Goal: Task Accomplishment & Management: Use online tool/utility

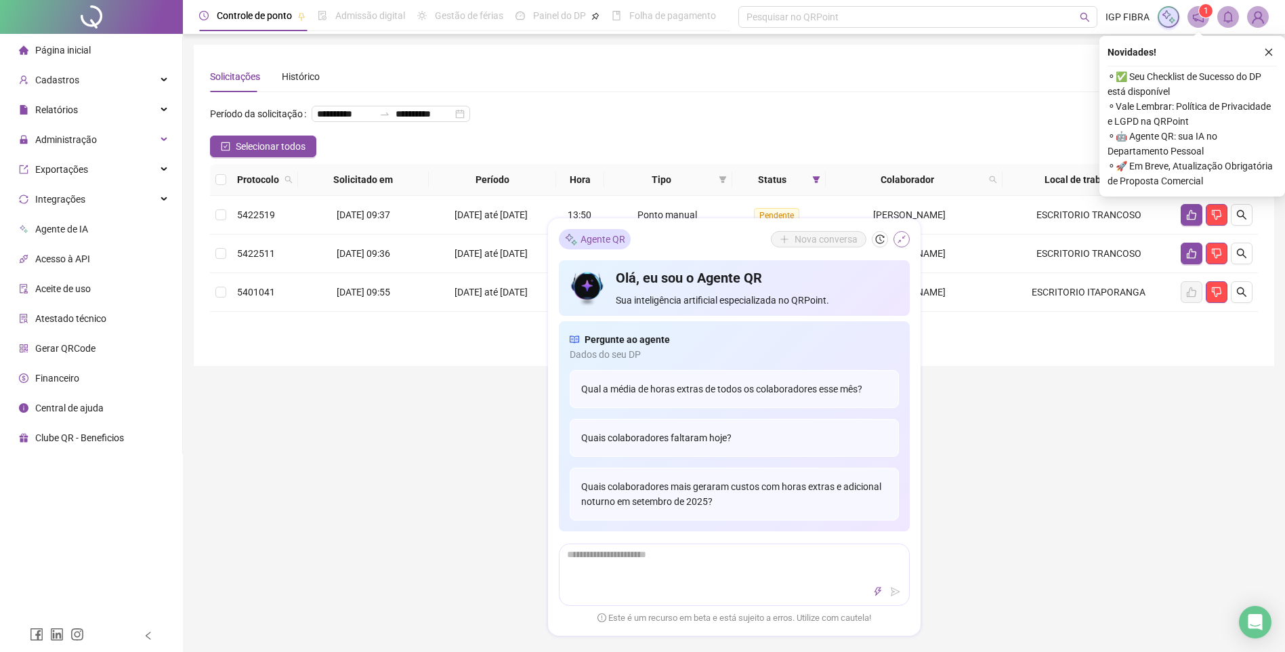
click at [907, 238] on button "button" at bounding box center [902, 239] width 16 height 16
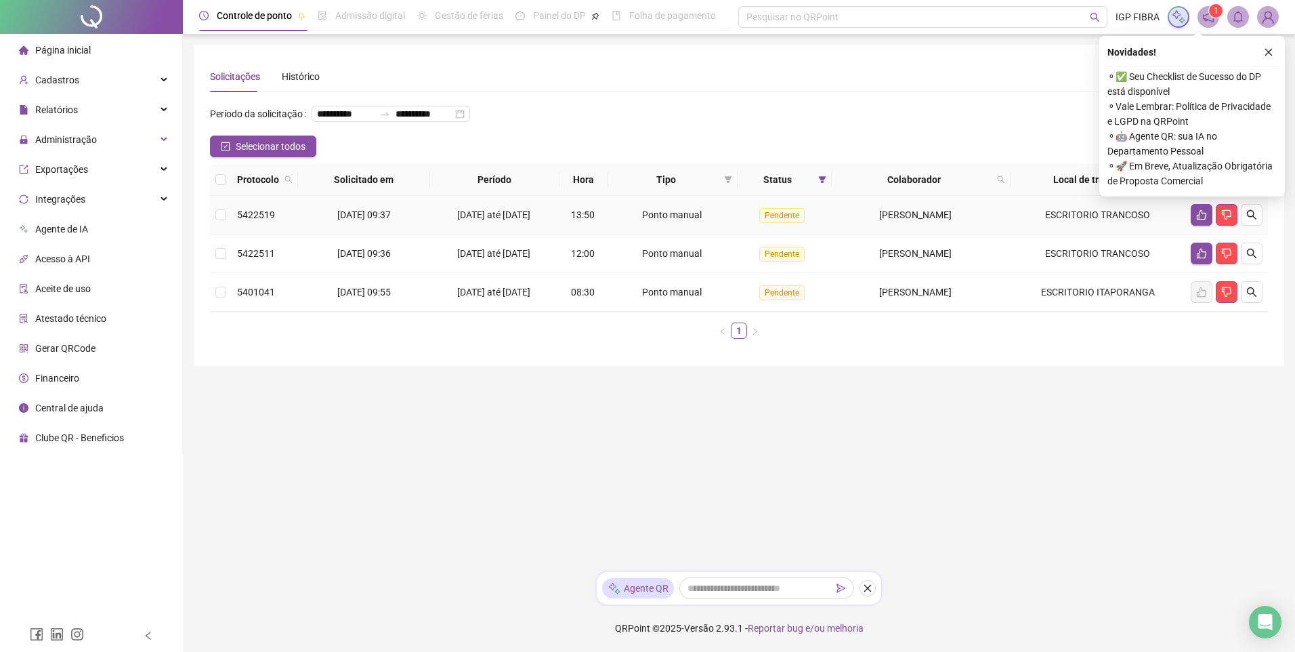
click at [436, 222] on div "[DATE] até [DATE]" at bounding box center [495, 214] width 119 height 15
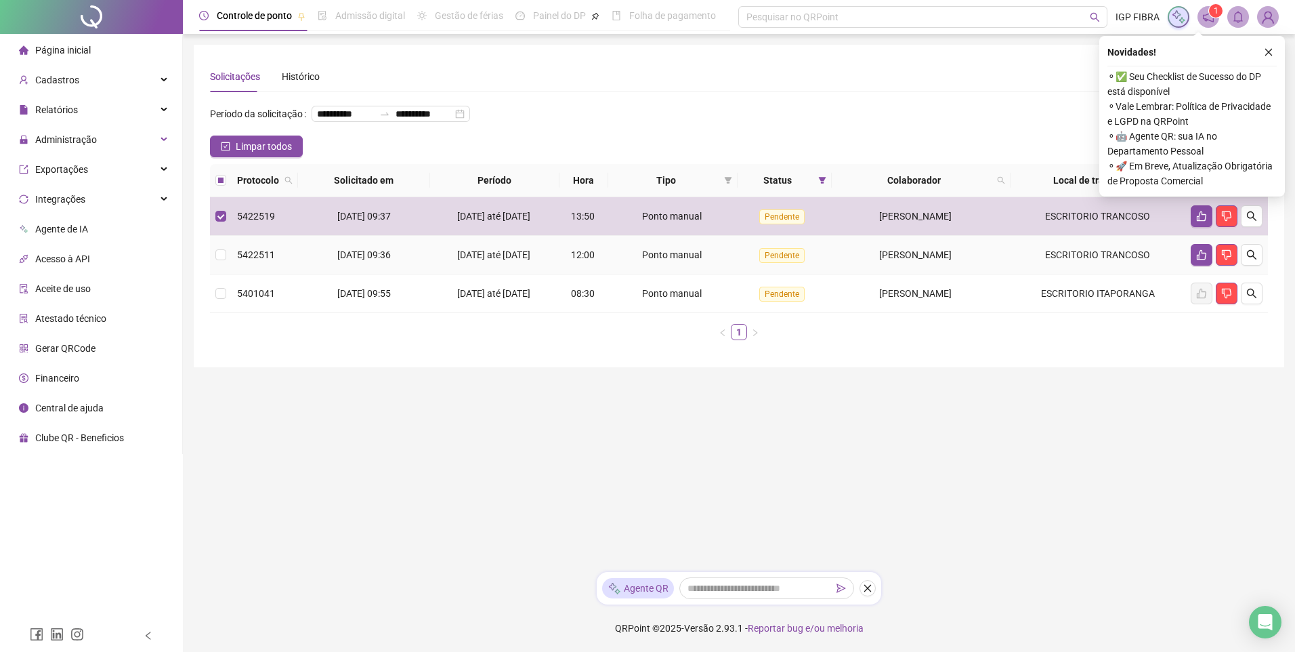
click at [445, 262] on div "[DATE] até [DATE]" at bounding box center [495, 254] width 119 height 15
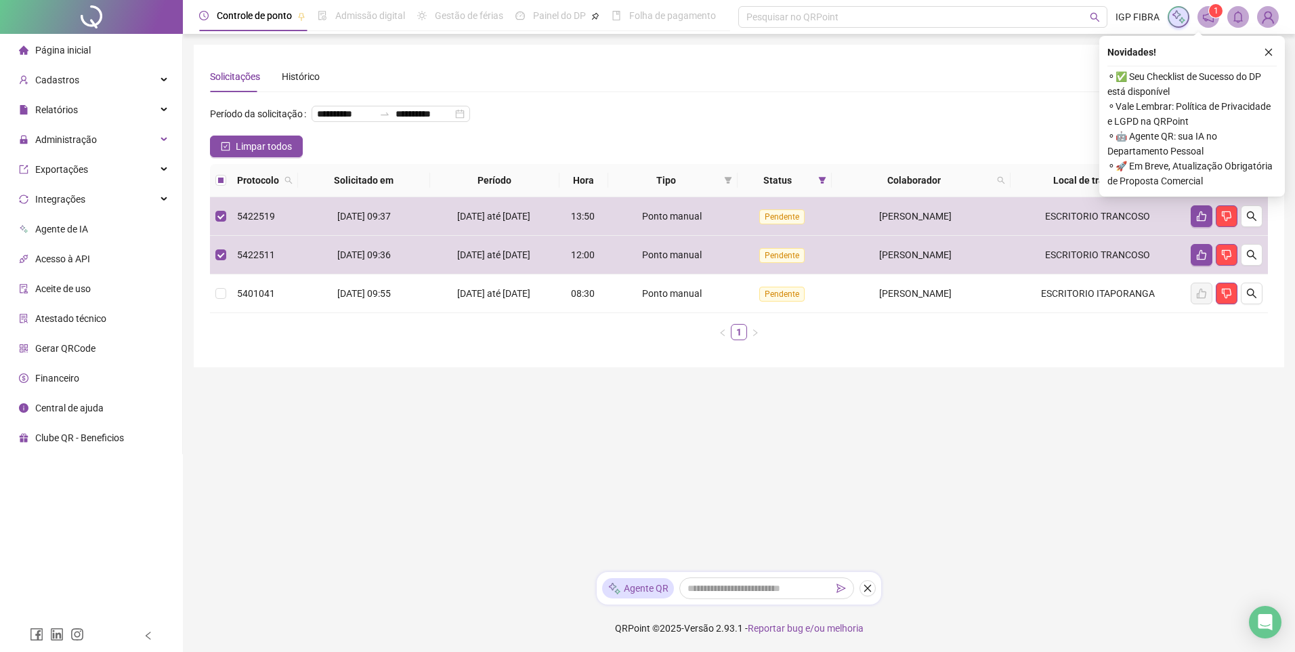
click at [1218, 185] on icon "like" at bounding box center [1217, 180] width 9 height 9
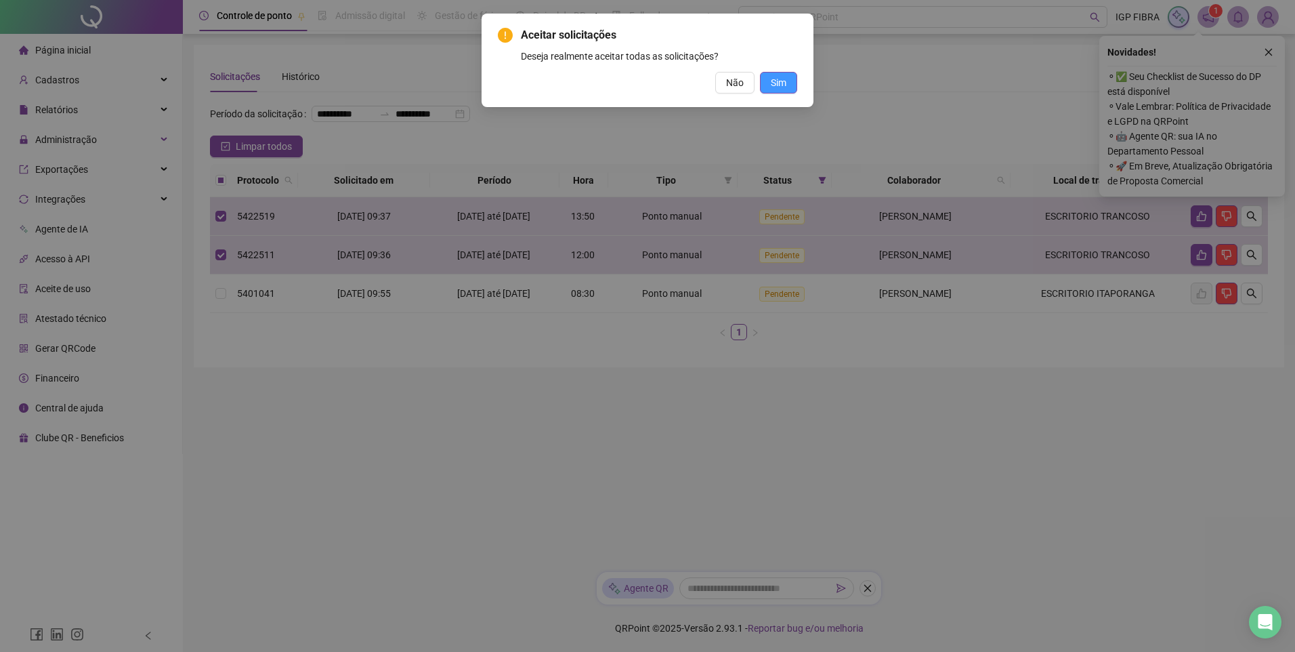
click at [782, 73] on button "Sim" at bounding box center [778, 83] width 37 height 22
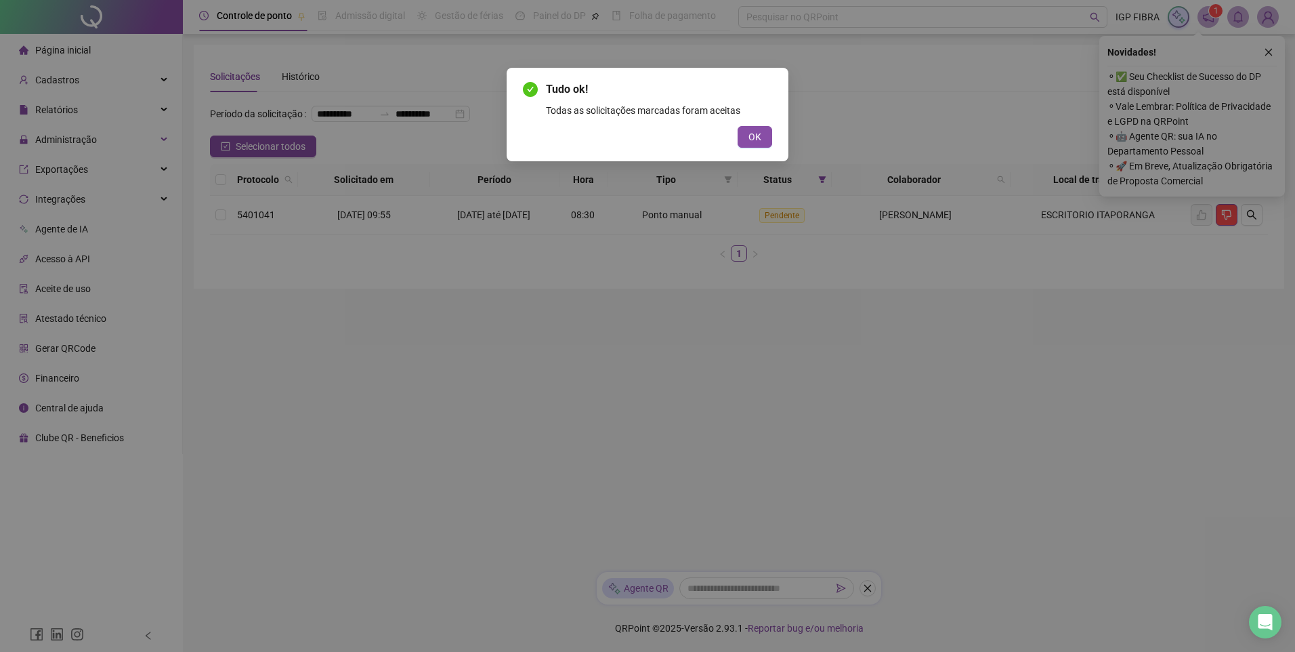
click at [1262, 55] on div "Tudo ok! Todas as solicitações marcadas foram aceitas OK" at bounding box center [647, 326] width 1295 height 652
click at [767, 144] on button "OK" at bounding box center [755, 137] width 35 height 22
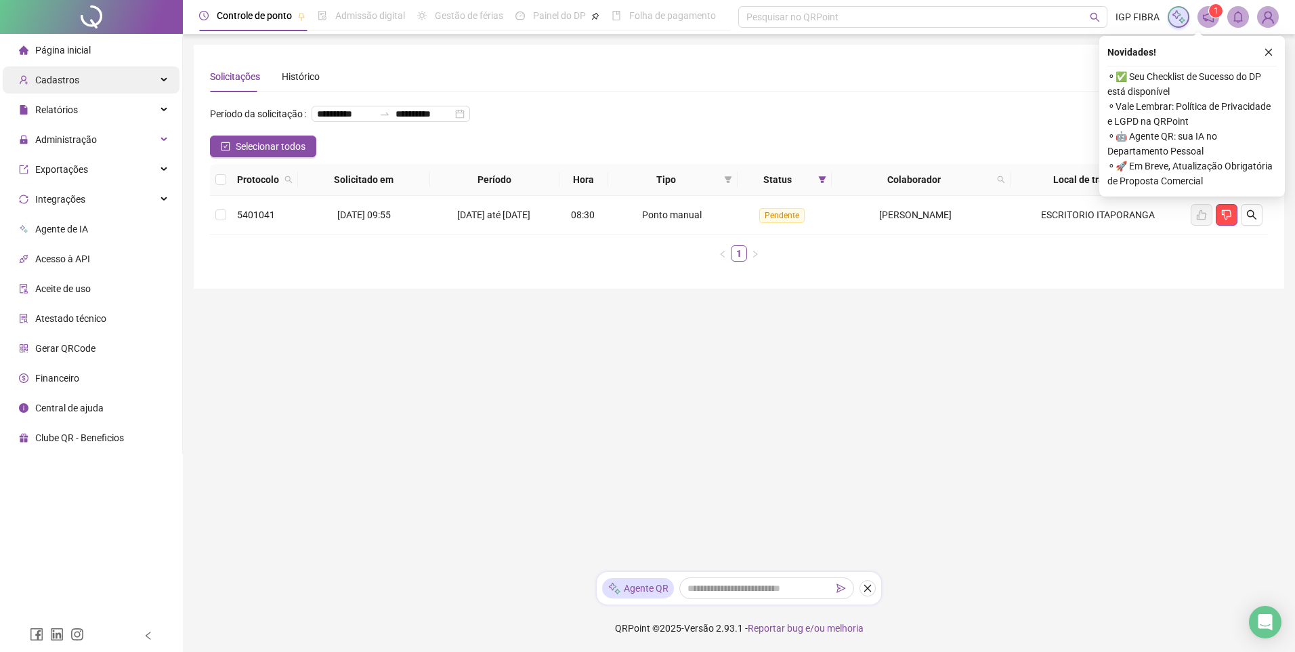
click at [92, 79] on div "Cadastros" at bounding box center [91, 79] width 177 height 27
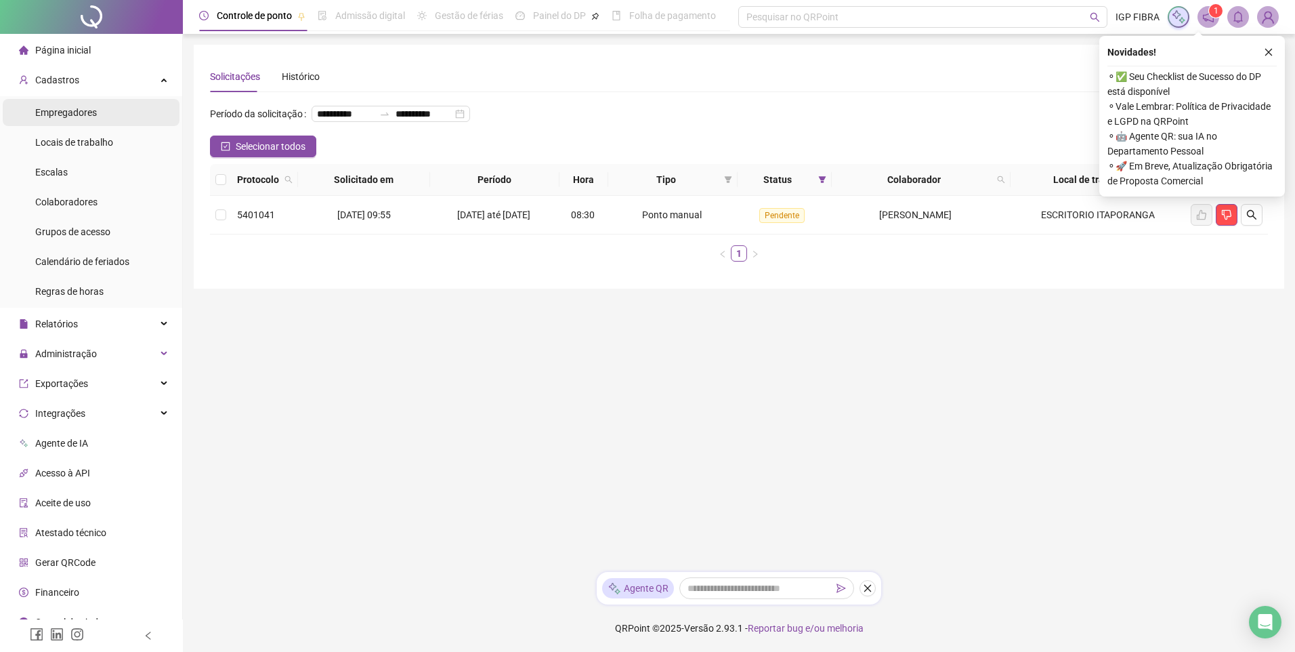
click at [79, 117] on span "Empregadores" at bounding box center [66, 112] width 62 height 11
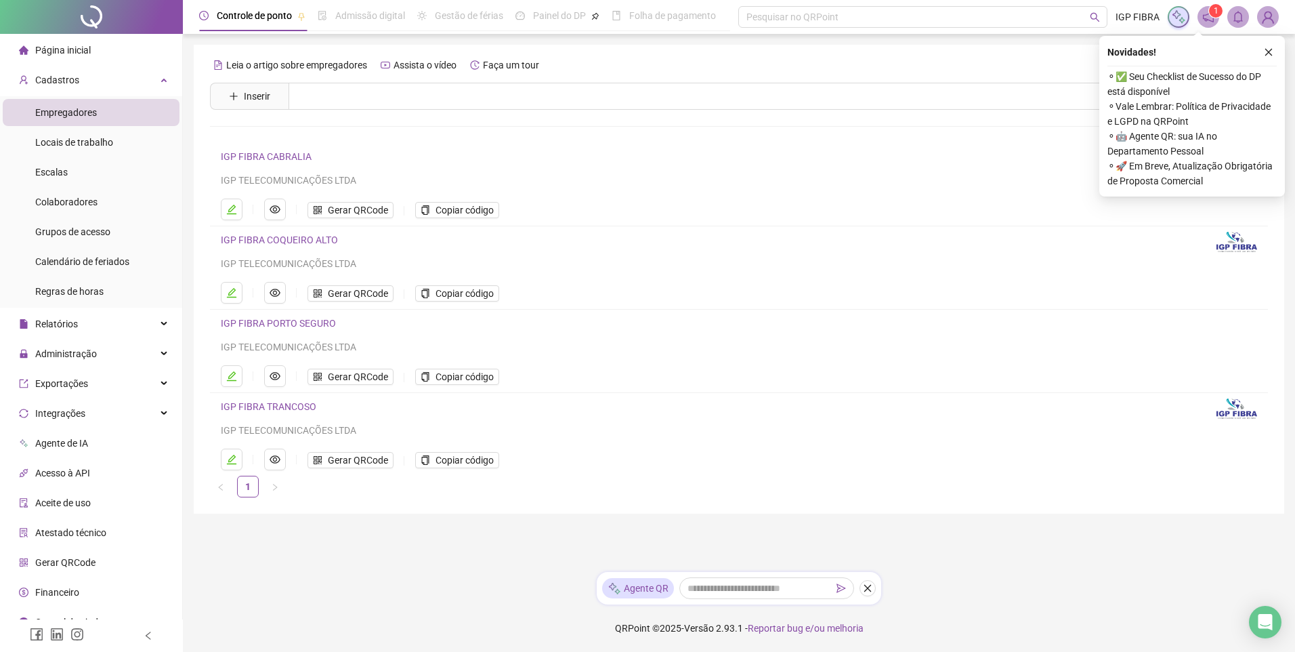
click at [278, 408] on link "IGP FIBRA TRANCOSO" at bounding box center [269, 406] width 96 height 11
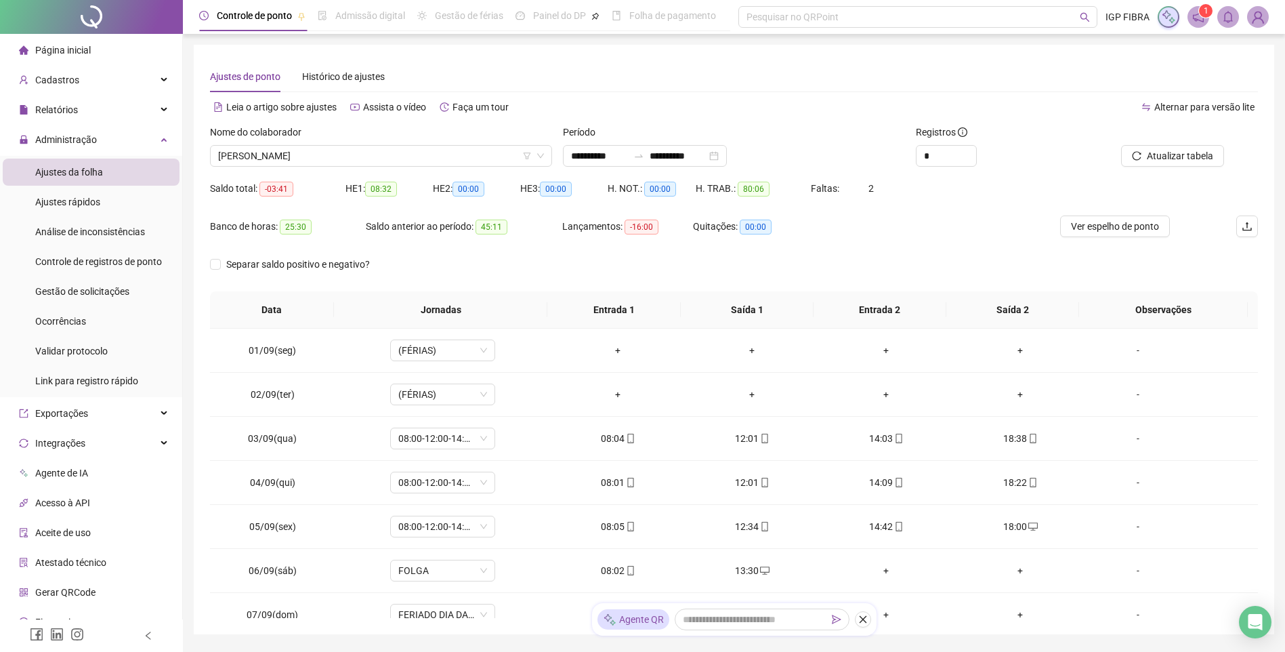
click at [329, 167] on div "Nome do colaborador CAIQUE DOS SANTOS" at bounding box center [381, 151] width 353 height 53
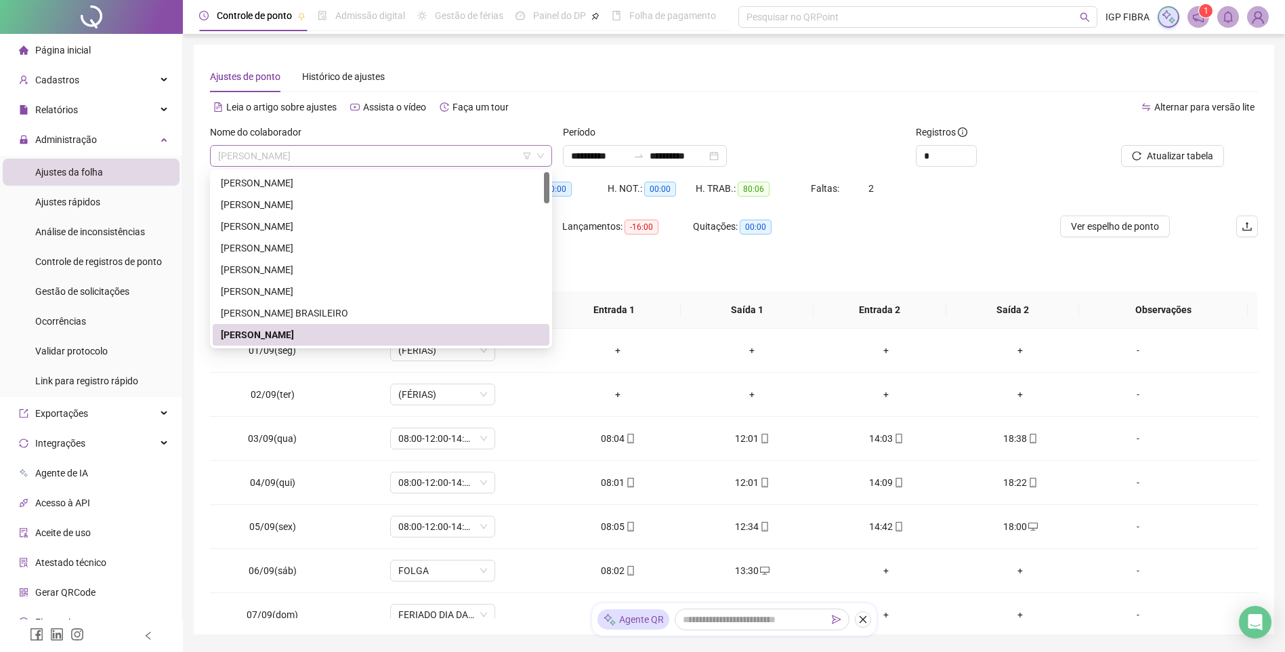
click at [331, 157] on span "CAIQUE DOS SANTOS" at bounding box center [381, 156] width 326 height 20
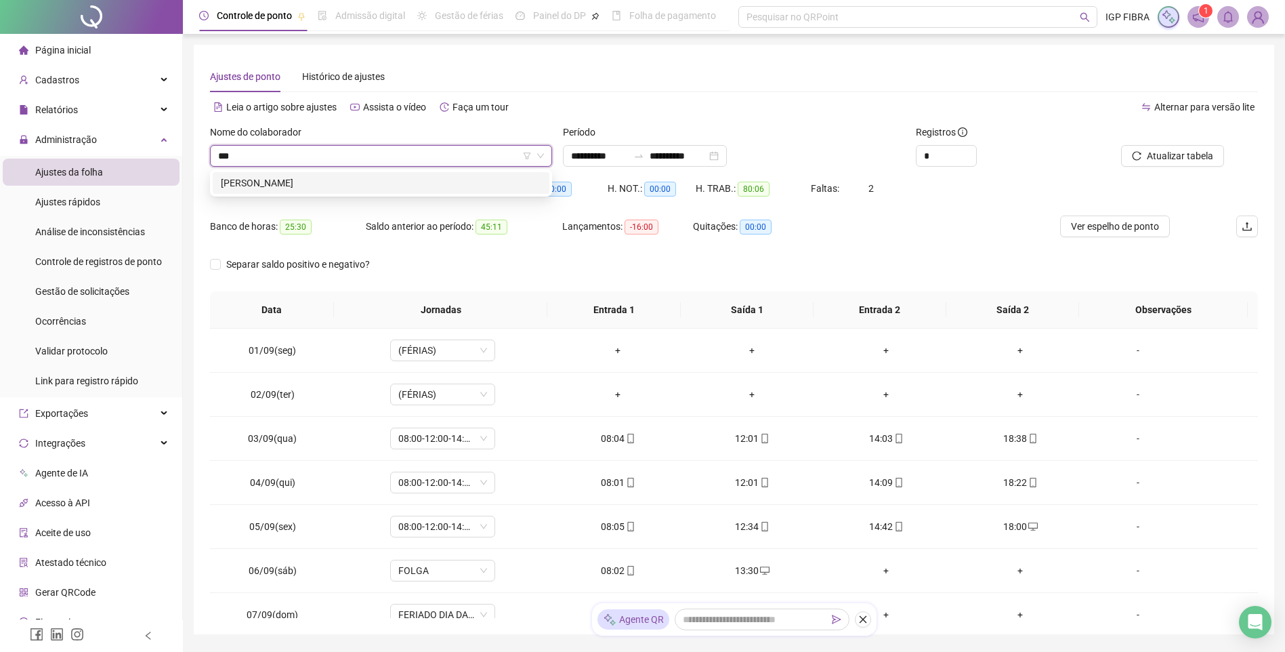
type input "****"
click at [339, 190] on div "[PERSON_NAME]" at bounding box center [381, 182] width 320 height 15
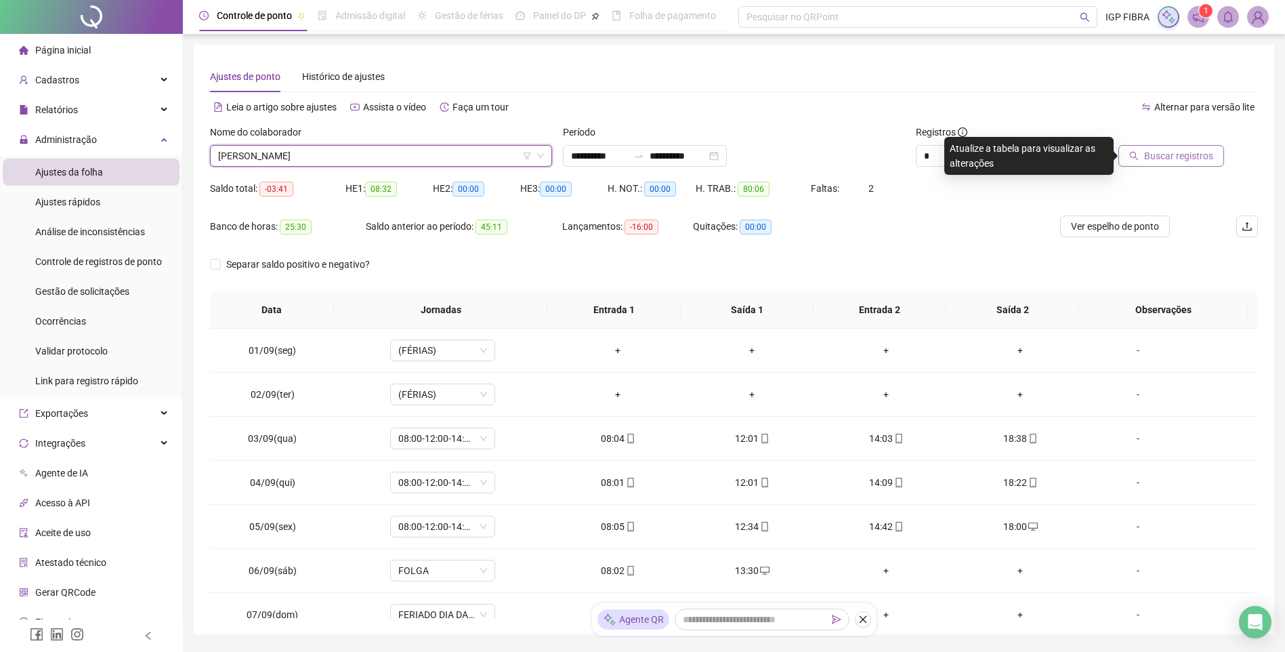
click at [1161, 152] on span "Buscar registros" at bounding box center [1178, 155] width 69 height 15
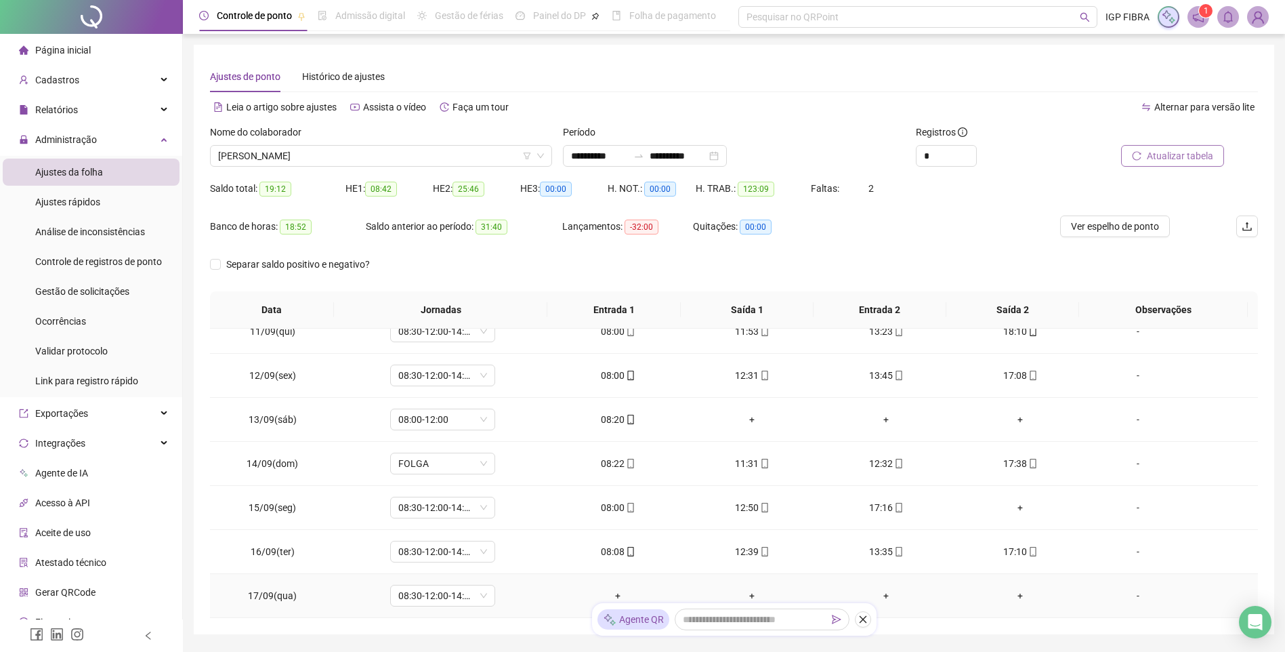
scroll to position [68, 0]
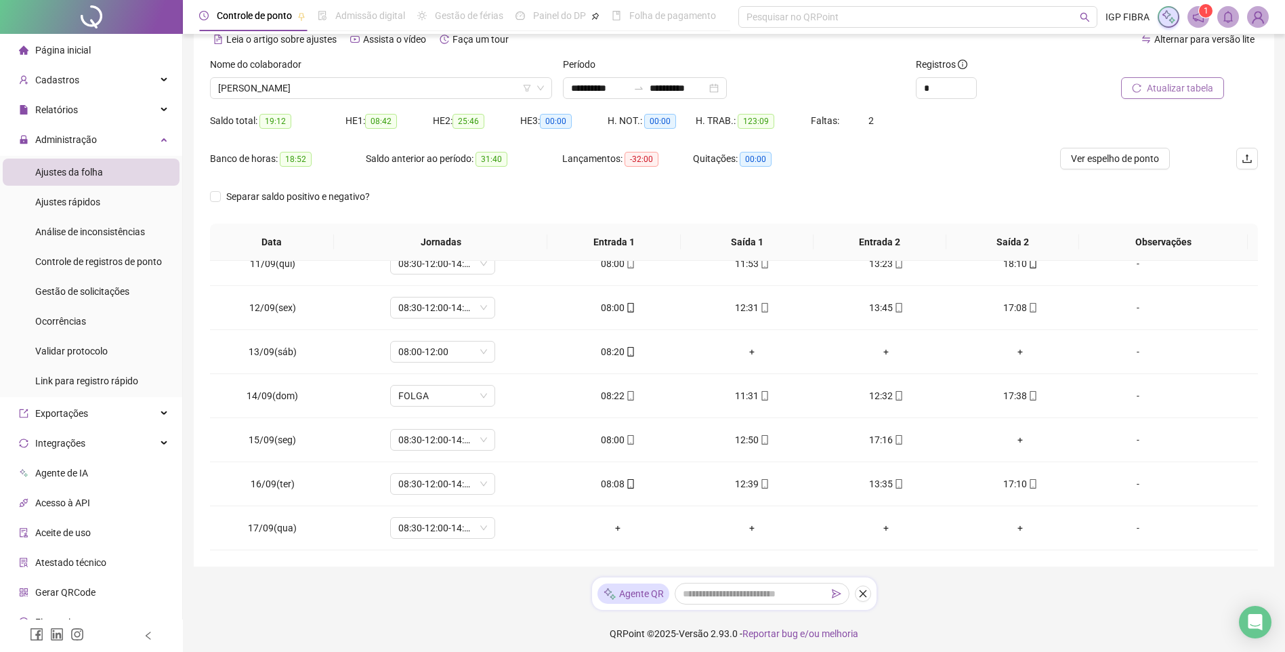
click at [1183, 89] on span "Atualizar tabela" at bounding box center [1180, 88] width 66 height 15
click at [356, 91] on span "[PERSON_NAME]" at bounding box center [381, 88] width 326 height 20
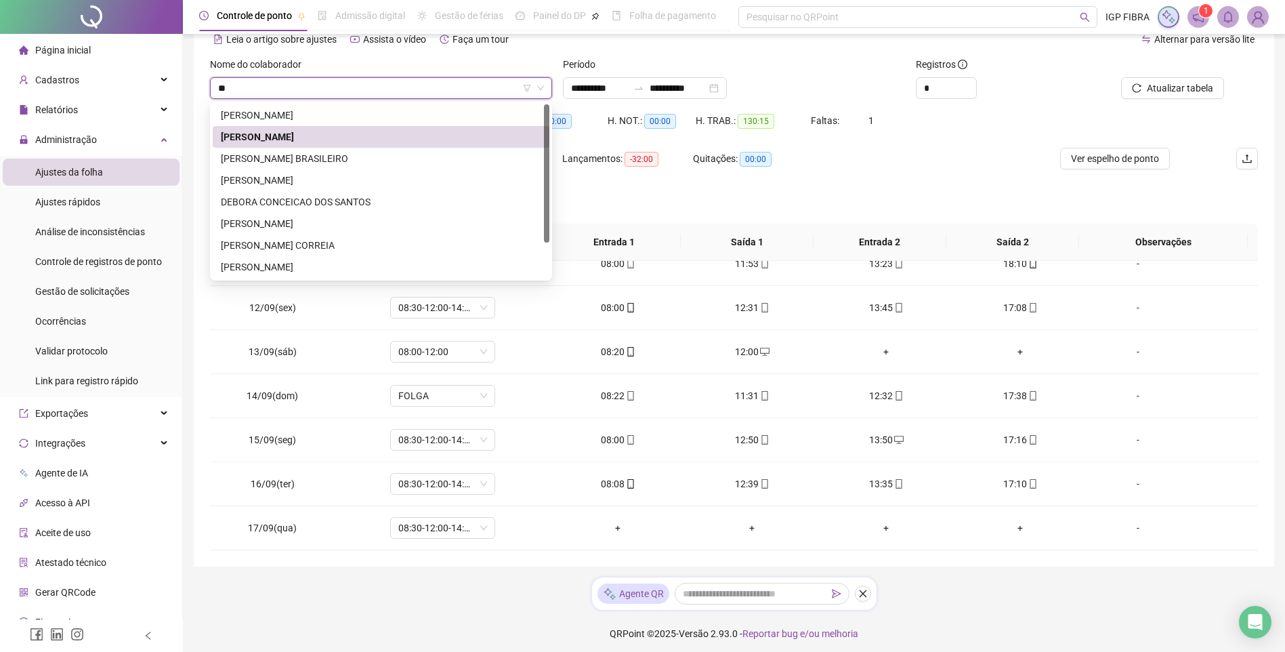
type input "***"
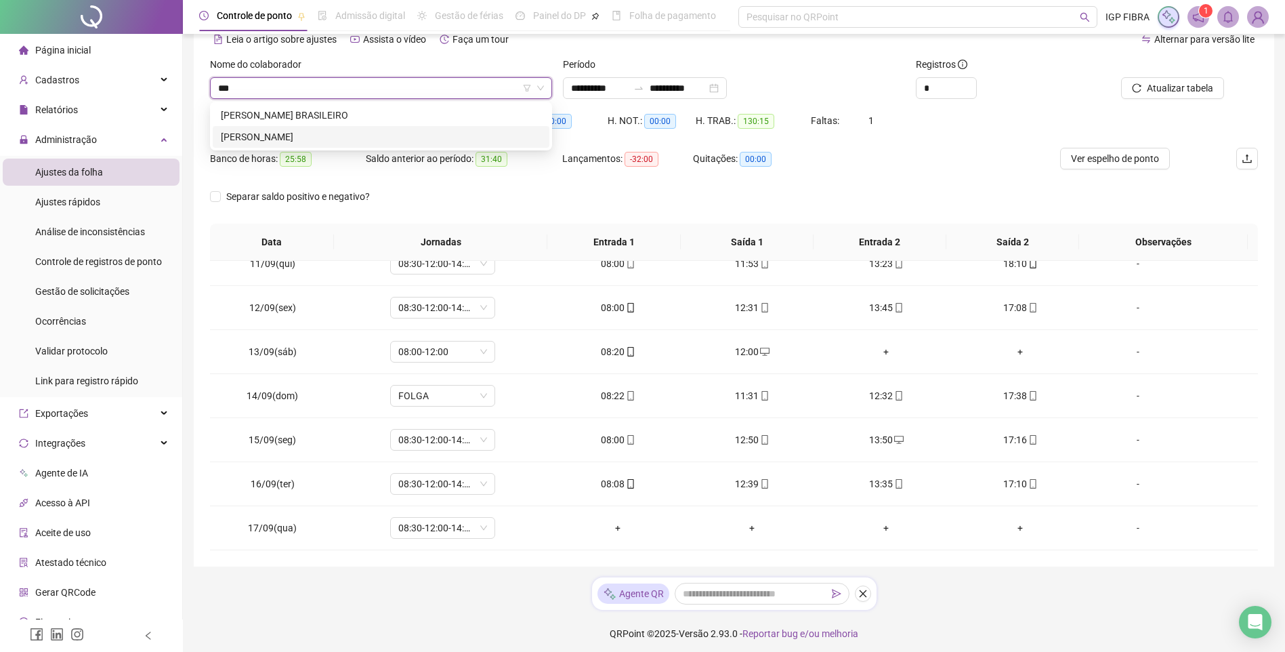
click at [292, 138] on div "CAIQUE DOS SANTOS" at bounding box center [381, 136] width 320 height 15
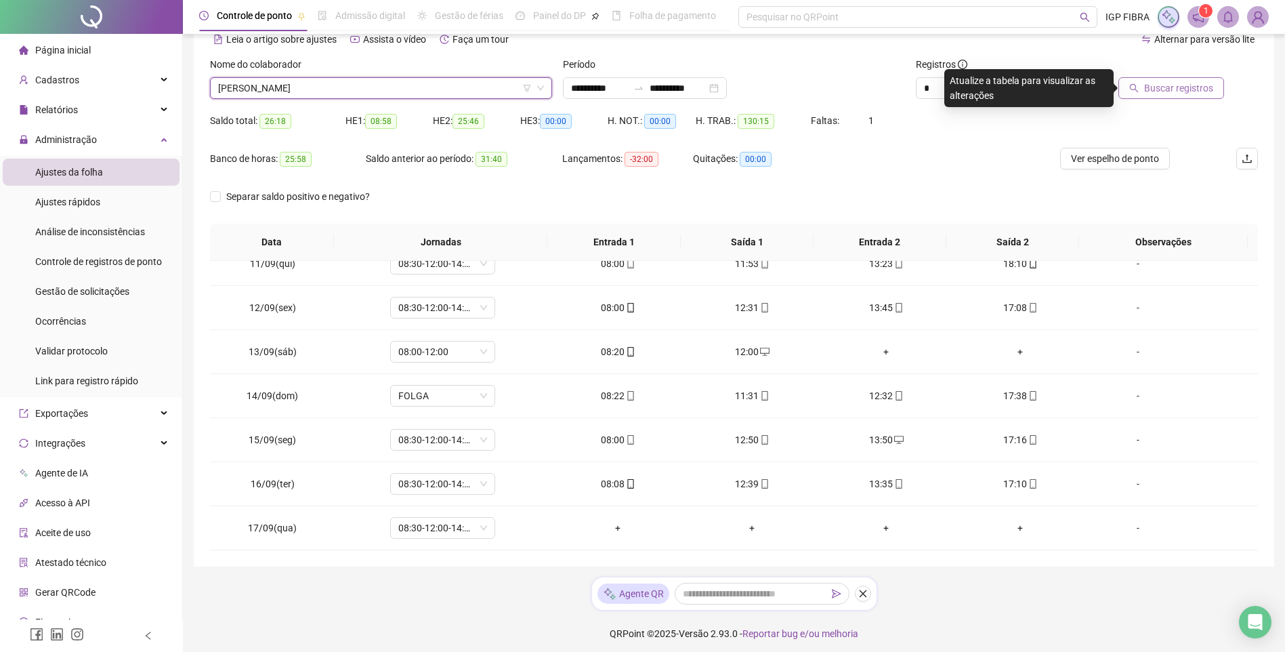
click at [1181, 79] on button "Buscar registros" at bounding box center [1172, 88] width 106 height 22
